Goal: Entertainment & Leisure: Consume media (video, audio)

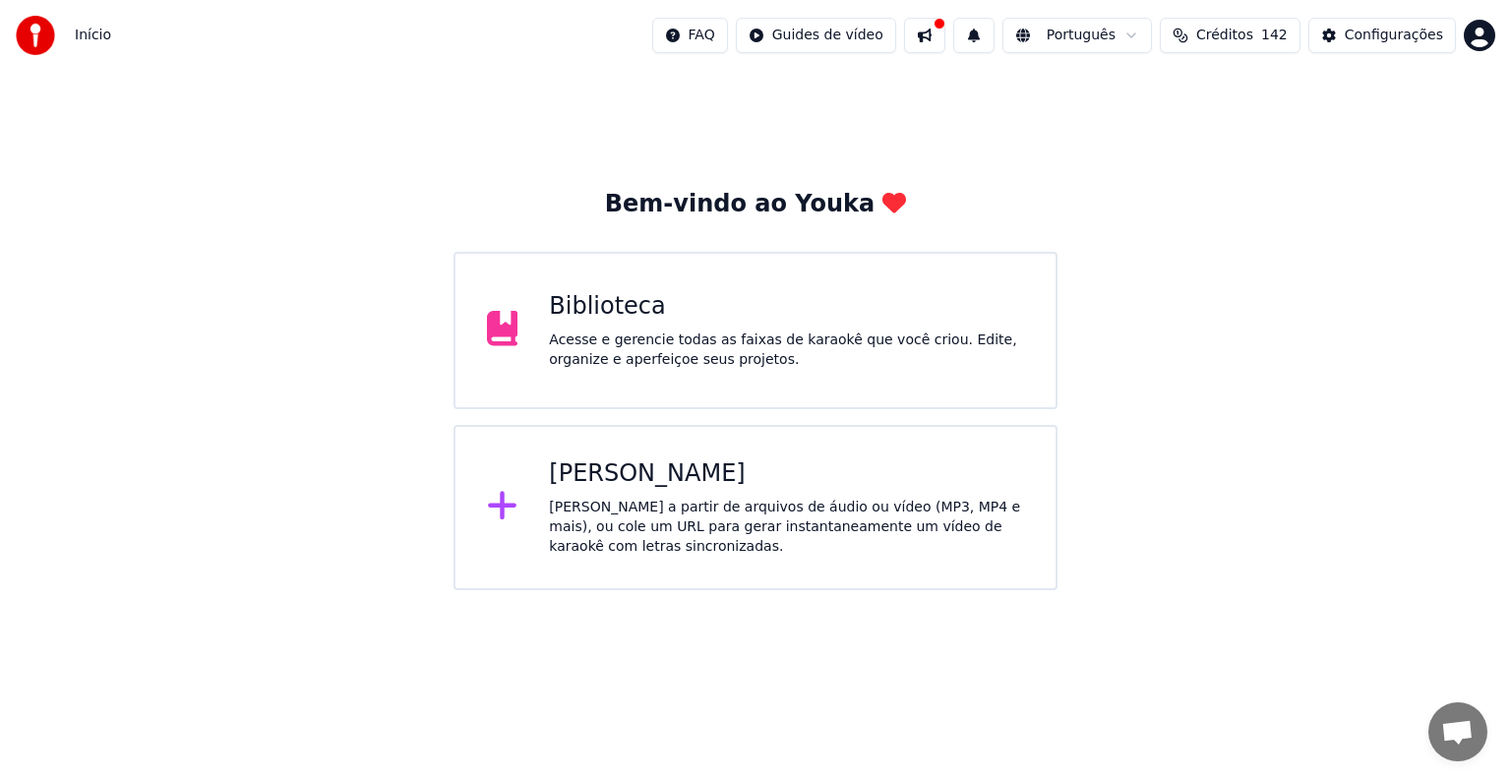
click at [622, 504] on div "[PERSON_NAME] a partir de arquivos de áudio ou vídeo (MP3, MP4 e mais), ou cole…" at bounding box center [786, 527] width 475 height 59
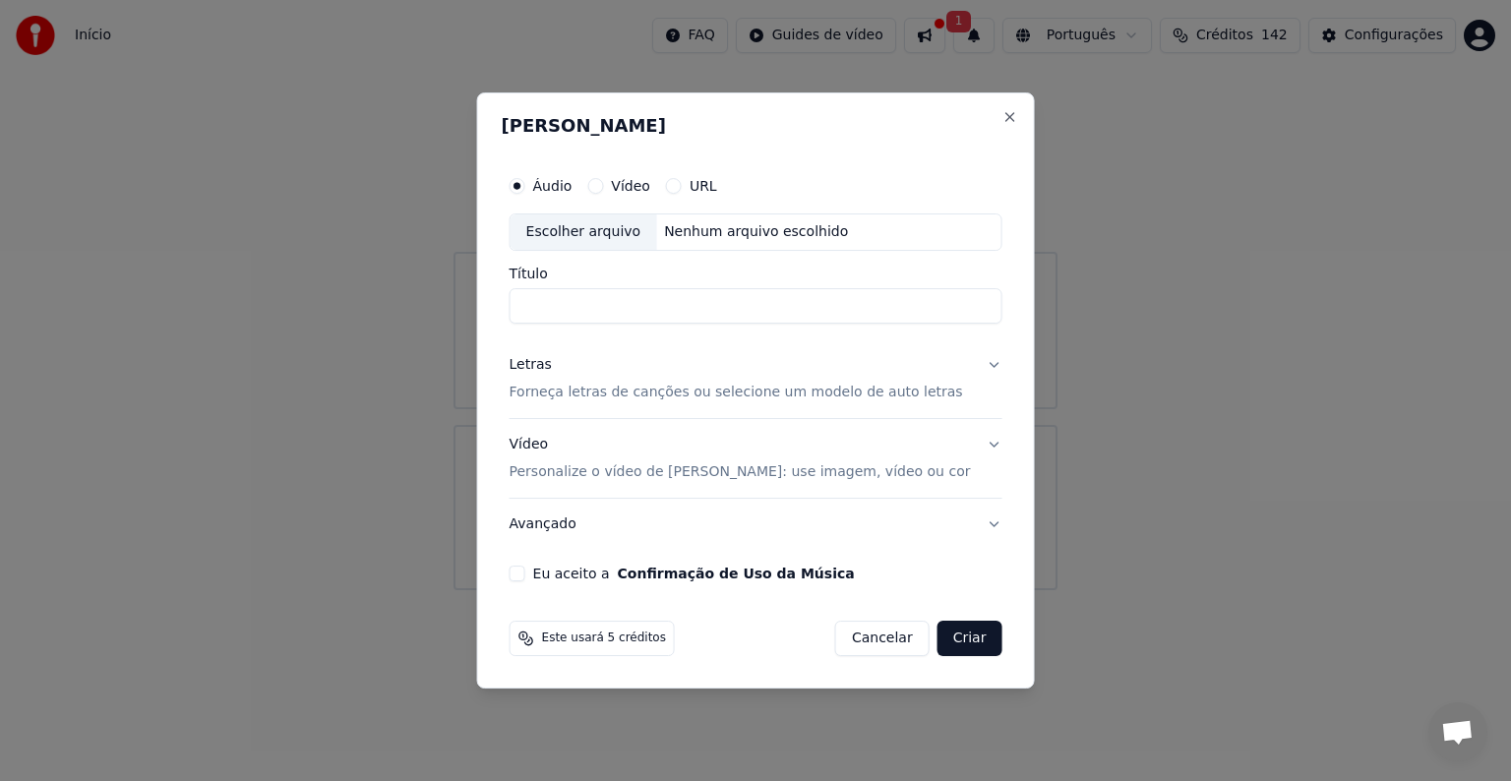
click at [572, 394] on p "Forneça letras de canções ou selecione um modelo de auto letras" at bounding box center [735, 393] width 453 height 20
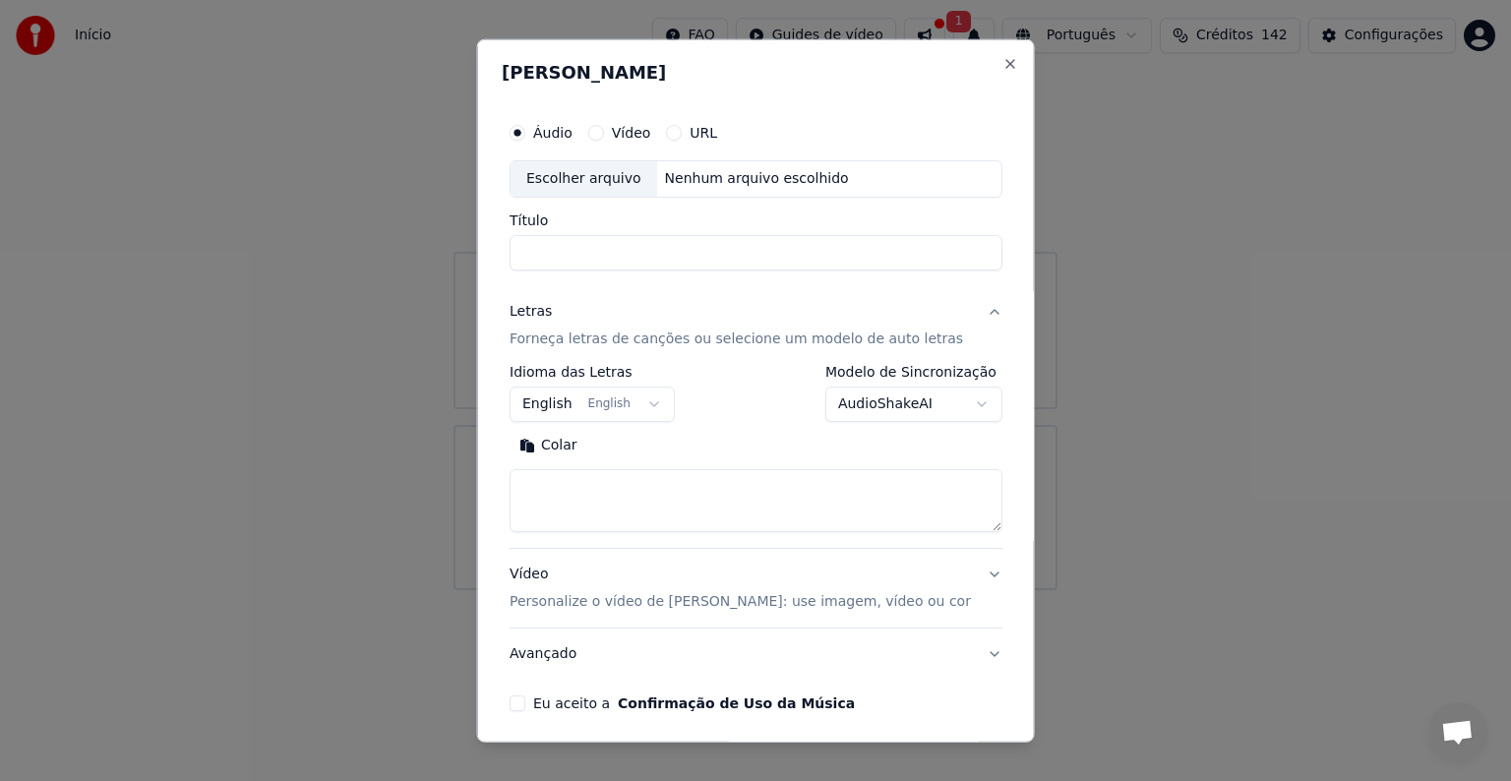
click at [640, 401] on body "**********" at bounding box center [755, 295] width 1511 height 590
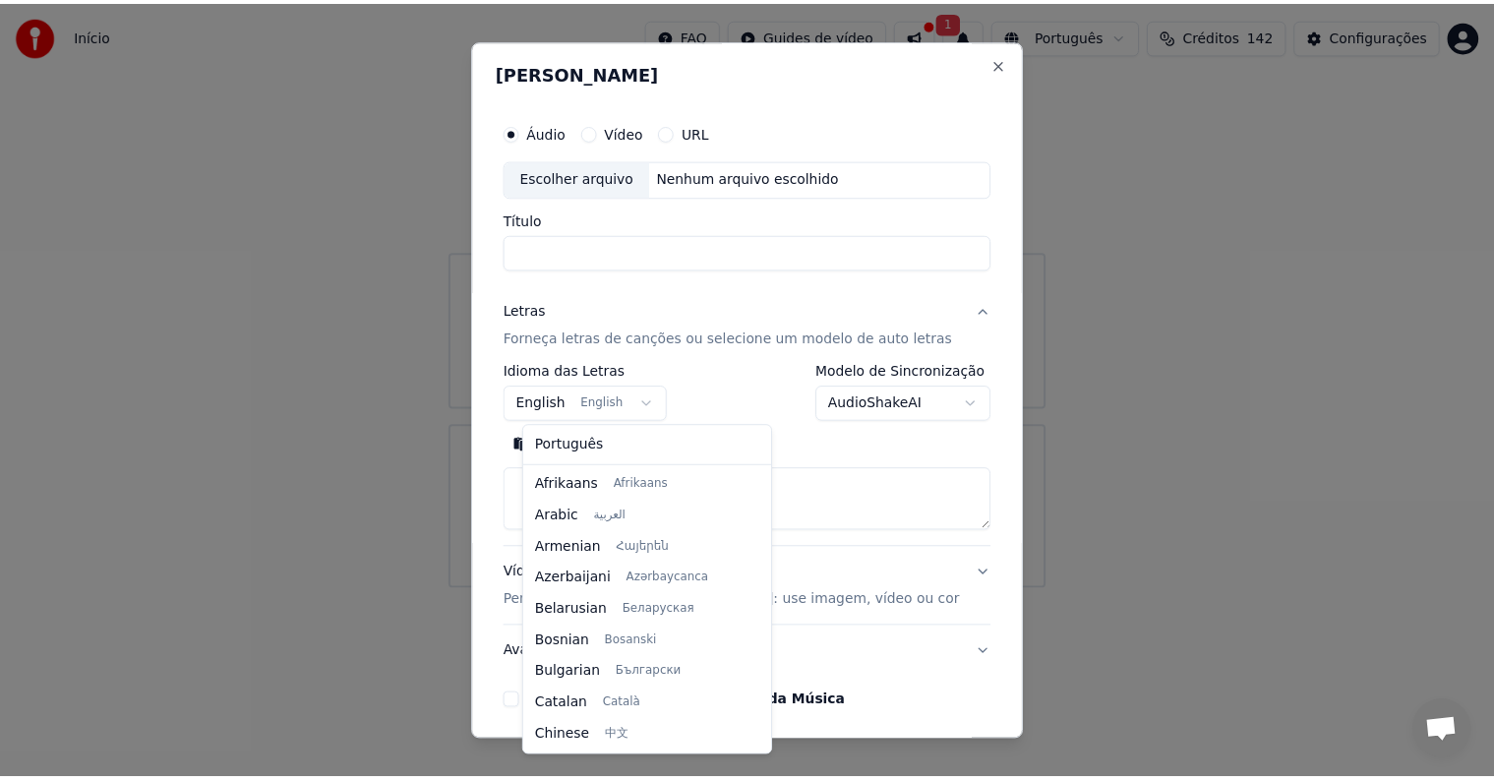
scroll to position [157, 0]
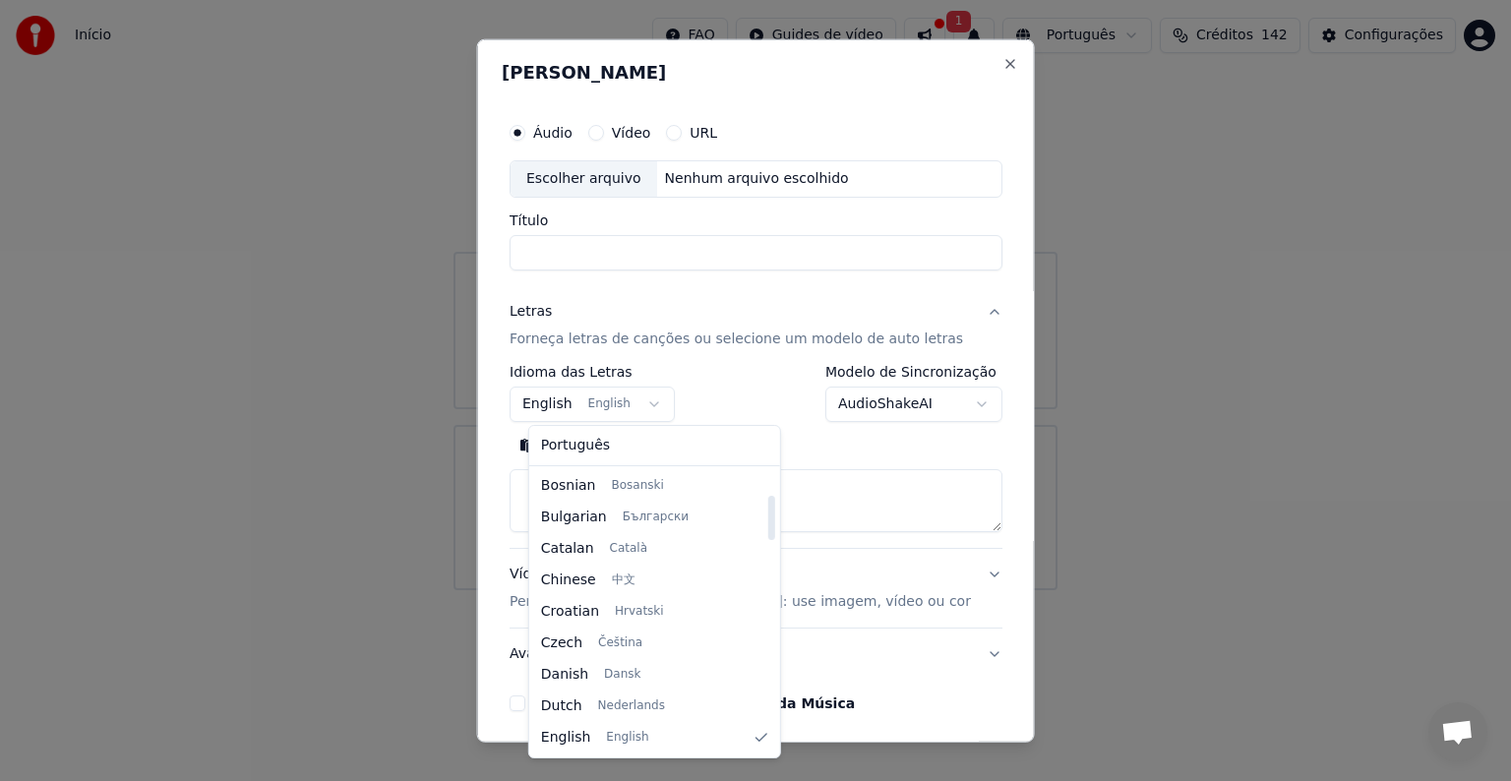
select select "**"
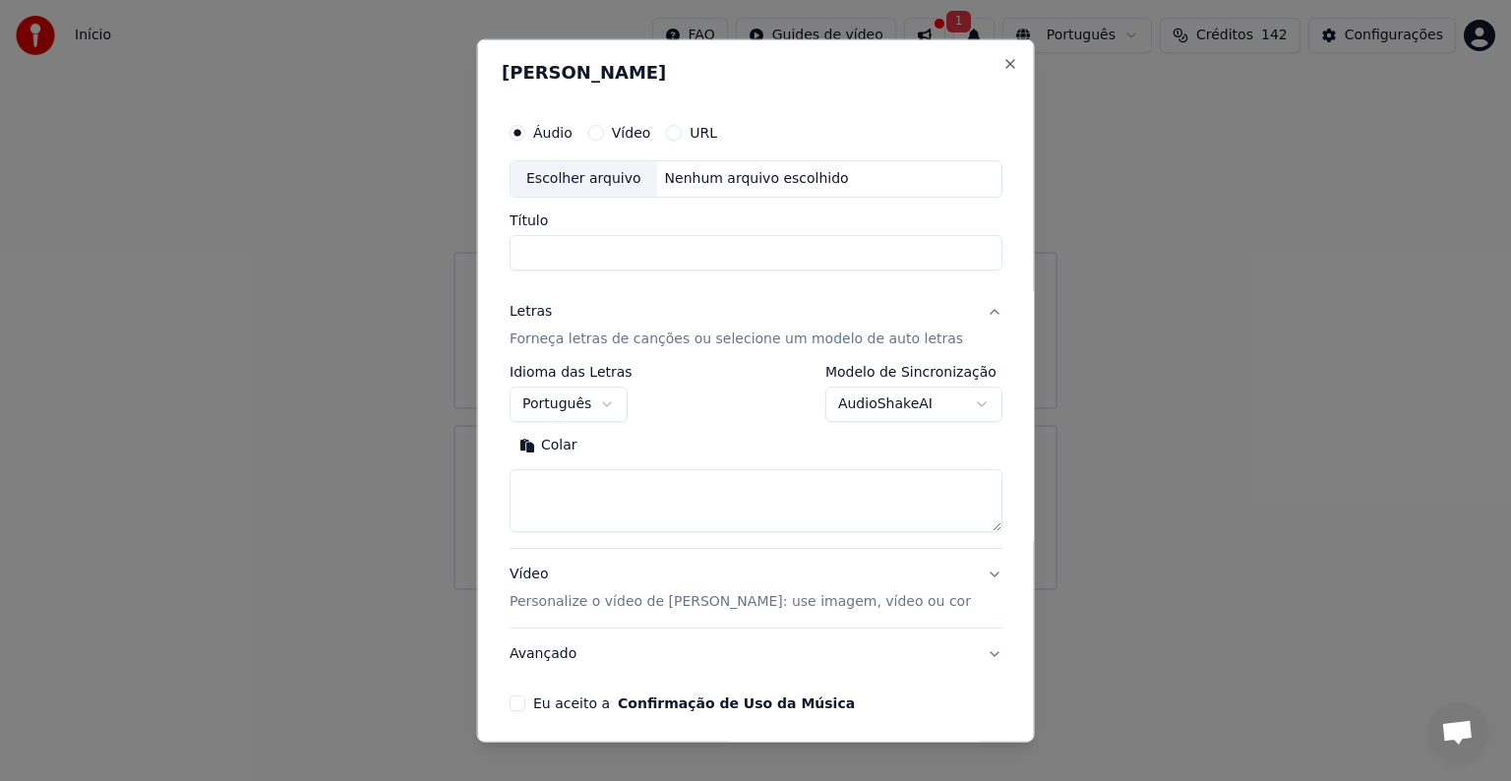
click at [609, 501] on textarea at bounding box center [755, 500] width 493 height 63
drag, startPoint x: 1128, startPoint y: 184, endPoint x: 1140, endPoint y: 177, distance: 13.7
select select
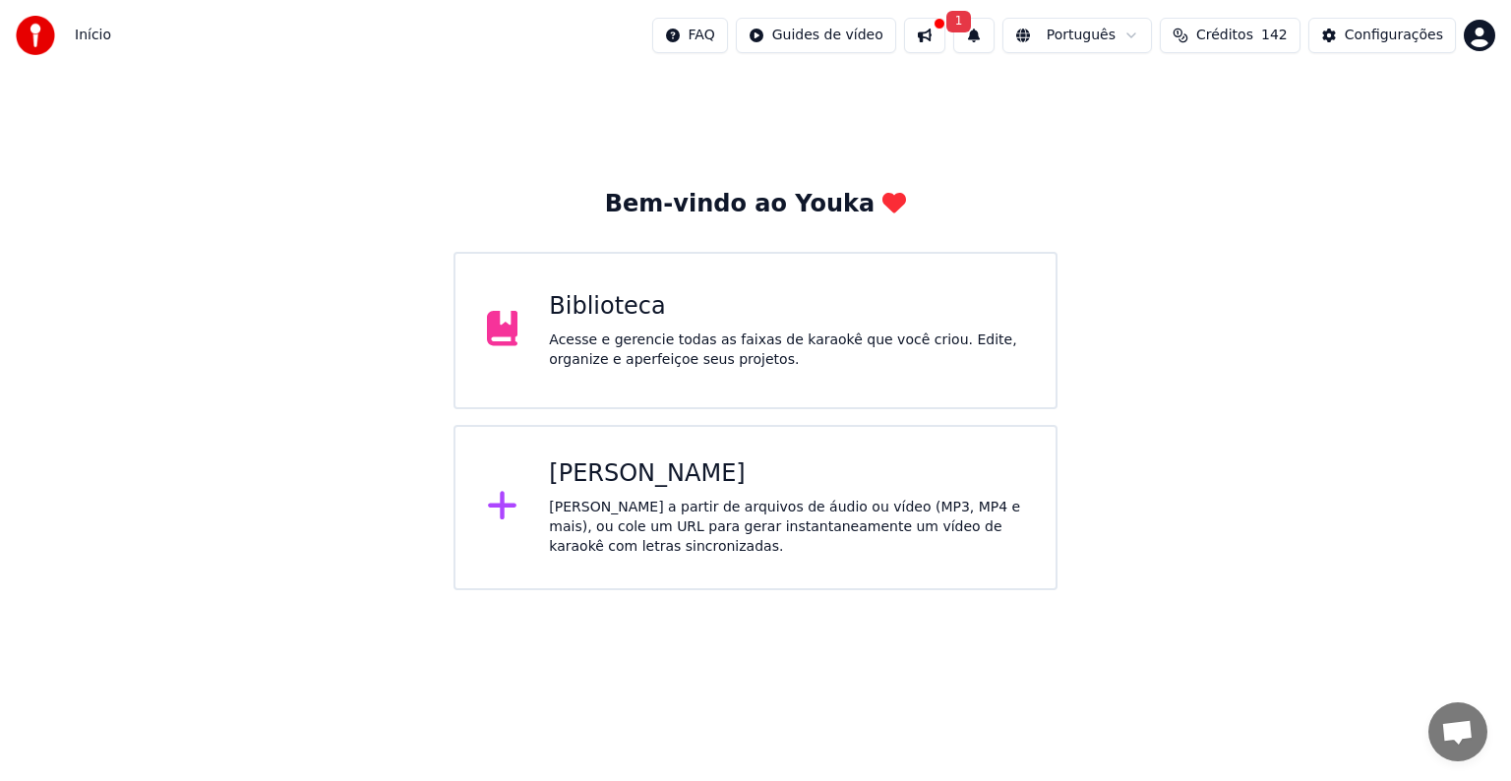
click at [705, 343] on div "Acesse e gerencie todas as faixas de karaokê que você criou. Edite, organize e …" at bounding box center [786, 349] width 475 height 39
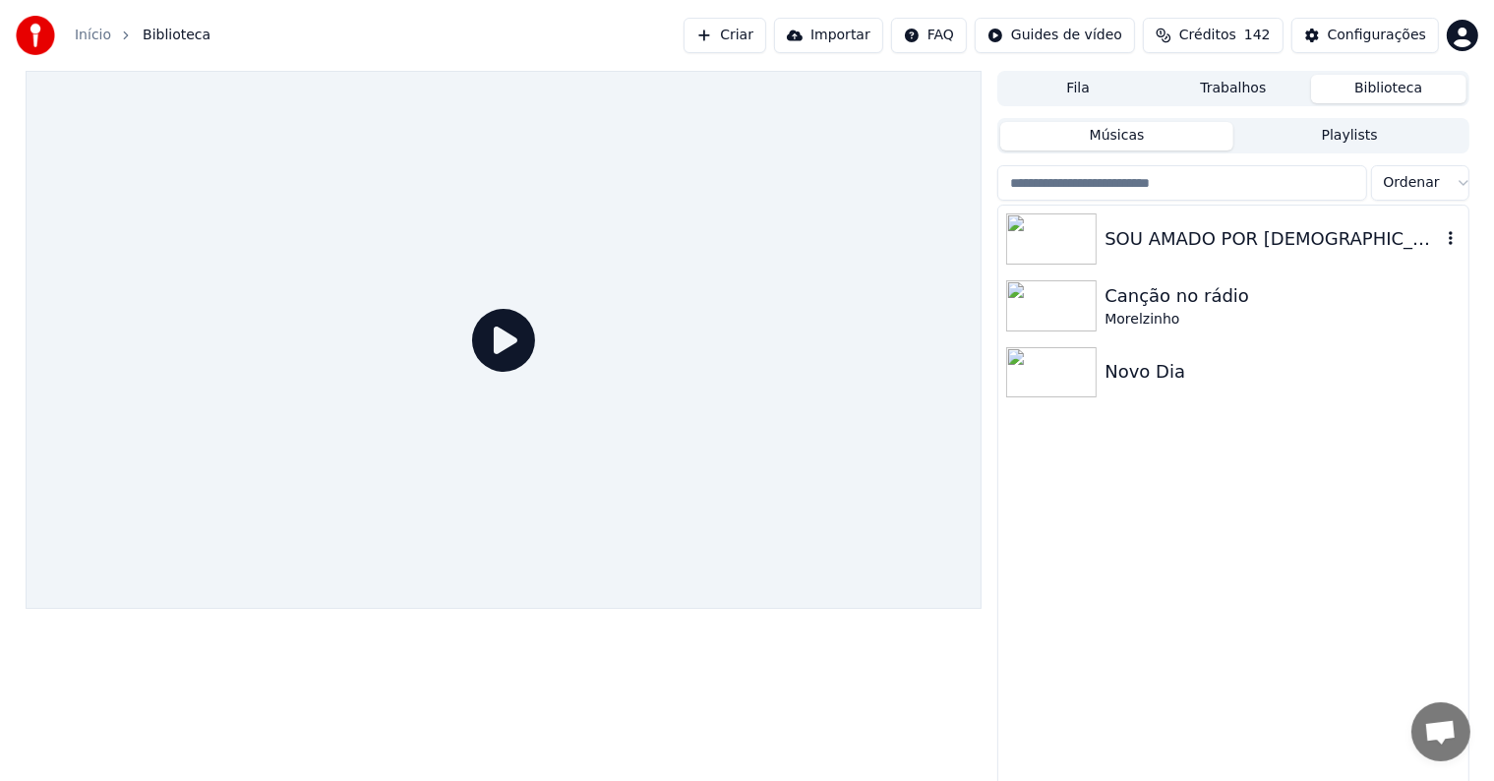
click at [1185, 245] on div "SOU AMADO POR [DEMOGRAPHIC_DATA]" at bounding box center [1272, 239] width 335 height 28
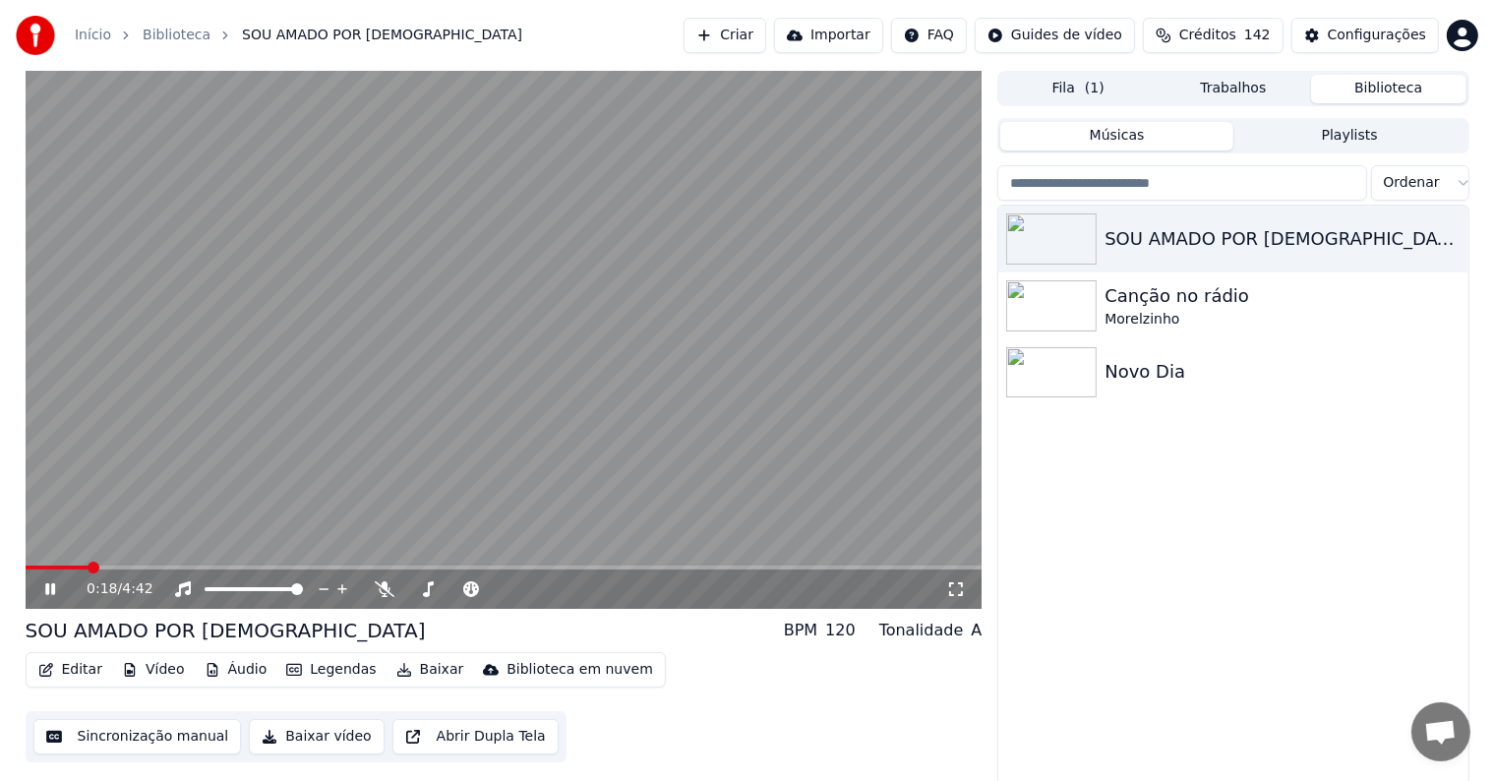
click at [56, 584] on icon at bounding box center [64, 589] width 46 height 16
